Goal: Find specific page/section: Find specific page/section

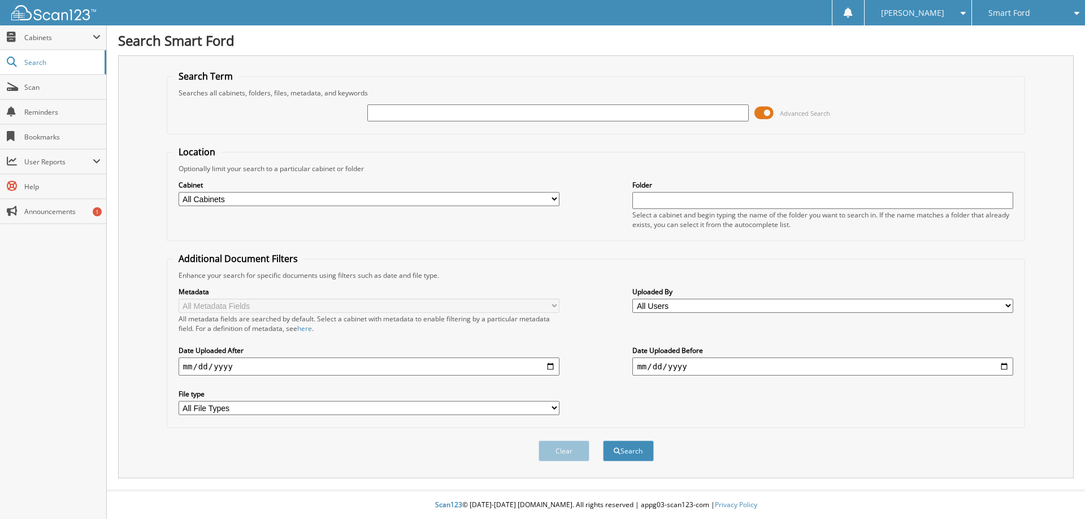
click at [382, 108] on input "text" at bounding box center [557, 113] width 381 height 17
click at [764, 113] on span at bounding box center [763, 113] width 19 height 17
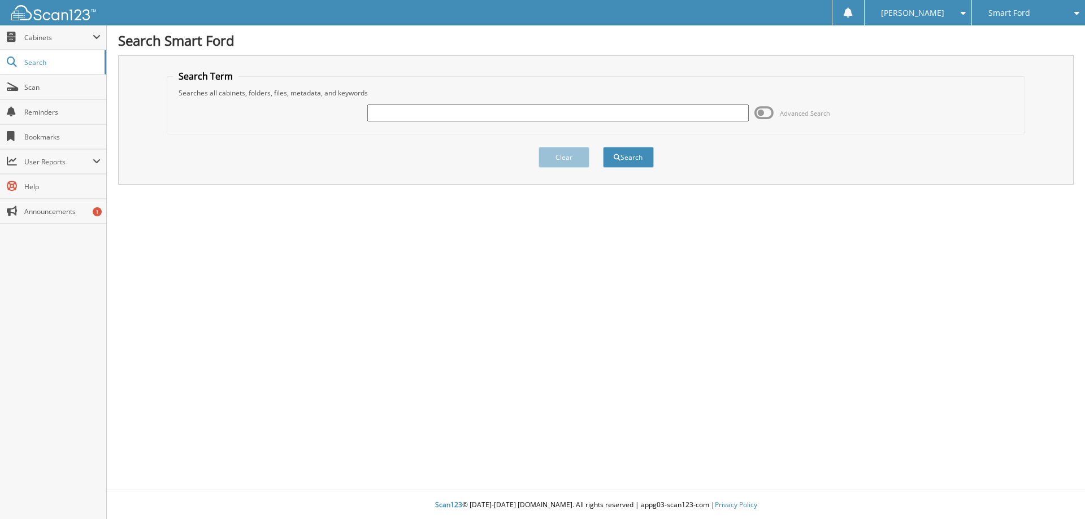
click at [401, 115] on input "text" at bounding box center [557, 113] width 381 height 17
type input "6022362"
click at [603, 147] on button "Search" at bounding box center [628, 157] width 51 height 21
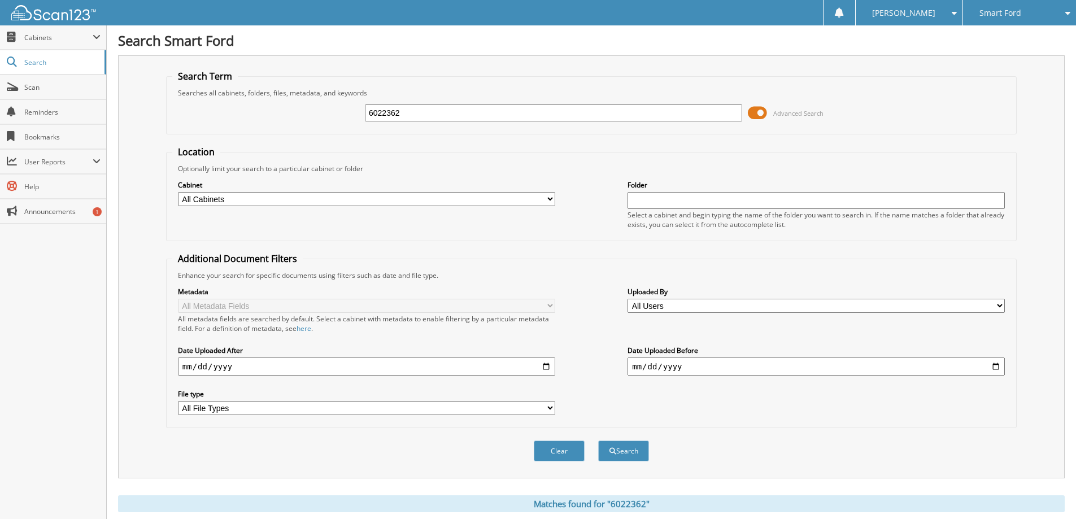
click at [763, 114] on span at bounding box center [757, 113] width 19 height 17
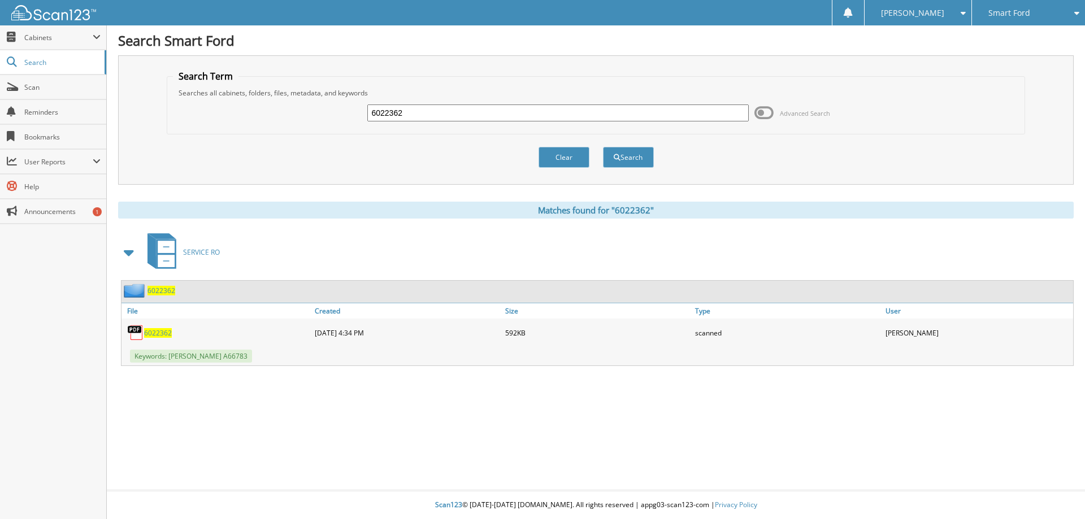
click at [145, 331] on span "6022362" at bounding box center [158, 333] width 28 height 10
